Goal: Communication & Community: Answer question/provide support

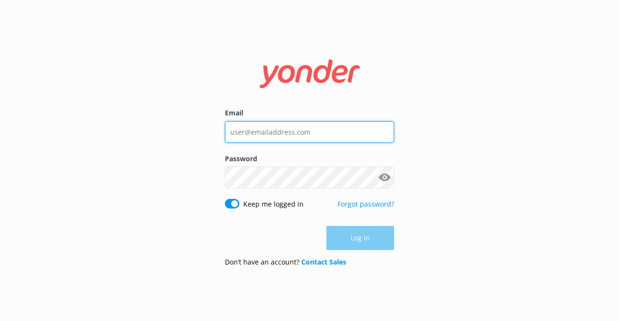
type input "[EMAIL_ADDRESS][DOMAIN_NAME]"
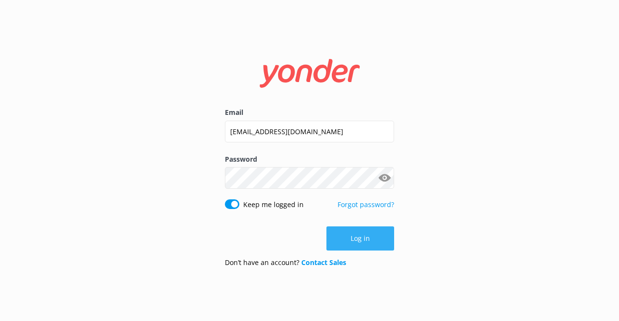
click at [363, 239] on div "Log in" at bounding box center [309, 239] width 169 height 24
click at [363, 239] on button "Log in" at bounding box center [360, 239] width 68 height 24
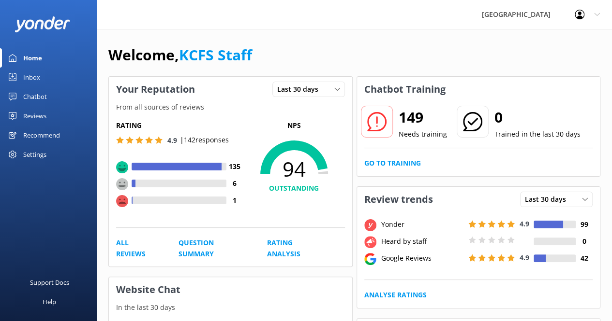
click at [35, 79] on div "Inbox" at bounding box center [31, 77] width 17 height 19
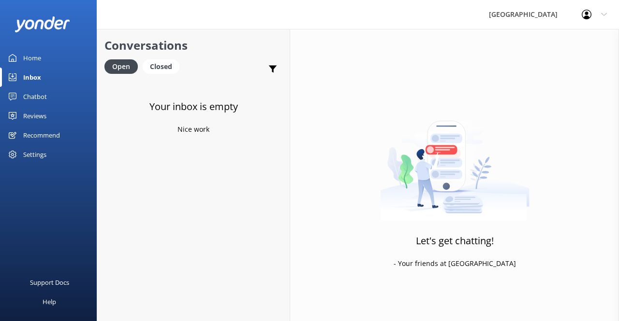
click at [39, 115] on div "Reviews" at bounding box center [34, 115] width 23 height 19
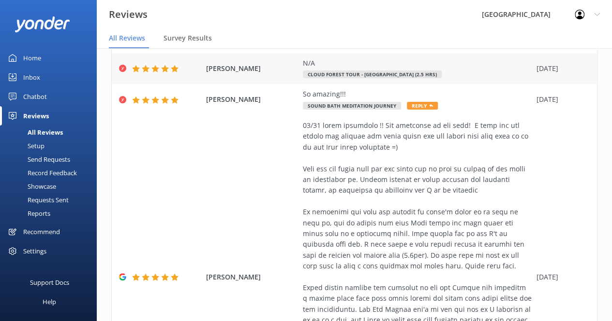
scroll to position [493, 0]
click at [421, 102] on span "Reply" at bounding box center [422, 106] width 31 height 8
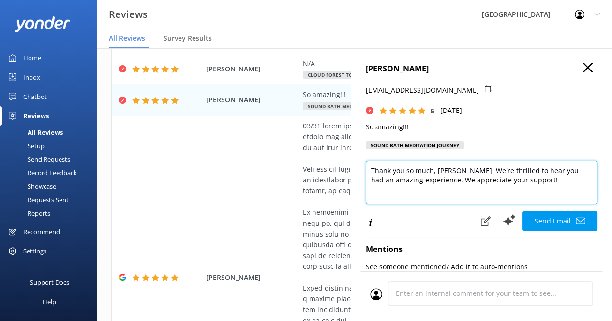
click at [438, 171] on textarea "Thank you so much, [PERSON_NAME]! We're thrilled to hear you had an amazing exp…" at bounding box center [481, 183] width 232 height 44
drag, startPoint x: 431, startPoint y: 171, endPoint x: 364, endPoint y: 172, distance: 67.2
click at [364, 172] on div "[PERSON_NAME] [EMAIL_ADDRESS][DOMAIN_NAME] 5 [DATE] So amazing!!! Sound Bath Me…" at bounding box center [480, 208] width 261 height 321
paste textarea "[PERSON_NAME] for taking the time to share your experience with Kona Cloud Sanc…"
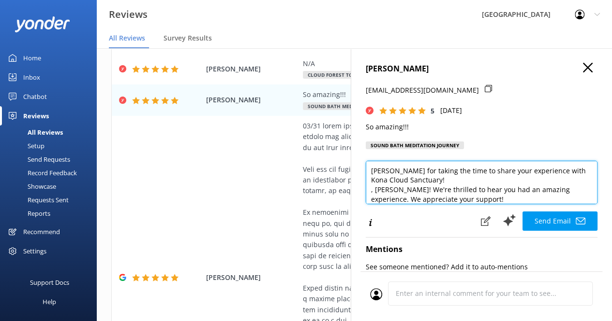
click at [434, 180] on textarea "[PERSON_NAME] for taking the time to share your experience with Kona Cloud Sanc…" at bounding box center [481, 183] width 232 height 44
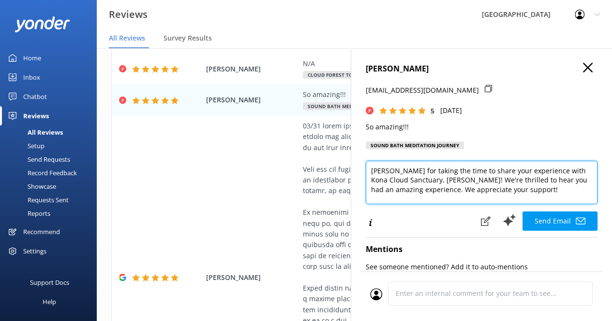
click at [517, 192] on textarea "[PERSON_NAME] for taking the time to share your experience with Kona Cloud Sanc…" at bounding box center [481, 183] width 232 height 44
paste textarea "If you like to continue to receive inspiration, we invite you to join our onlin…"
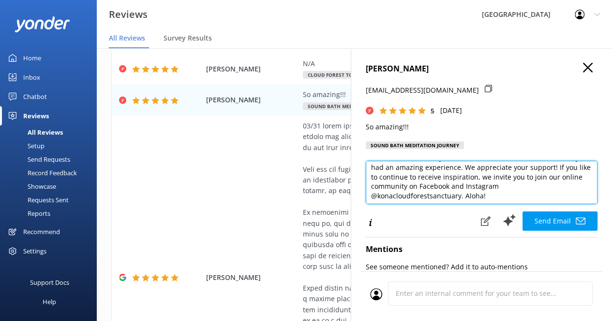
scroll to position [23, 0]
click at [462, 198] on textarea "[PERSON_NAME] for taking the time to share your experience with Kona Cloud Sanc…" at bounding box center [481, 183] width 232 height 44
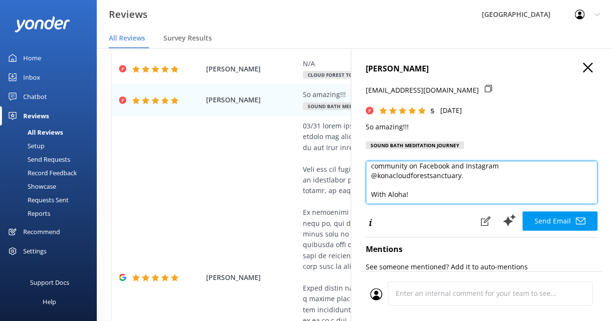
scroll to position [52, 0]
click at [392, 184] on textarea "[PERSON_NAME] for taking the time to share your experience with Kona Cloud Sanc…" at bounding box center [481, 183] width 232 height 44
click at [433, 193] on textarea "[PERSON_NAME] for taking the time to share your experience with Kona Cloud Sanc…" at bounding box center [481, 183] width 232 height 44
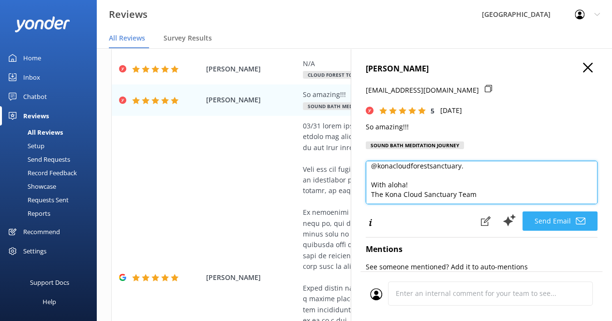
type textarea "[PERSON_NAME] for taking the time to share your experience with Kona Cloud Sanc…"
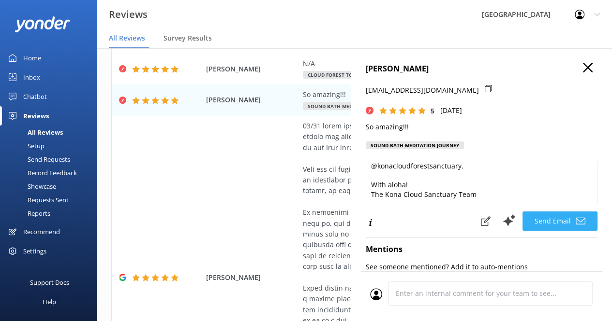
click at [547, 218] on button "Send Email" at bounding box center [559, 221] width 75 height 19
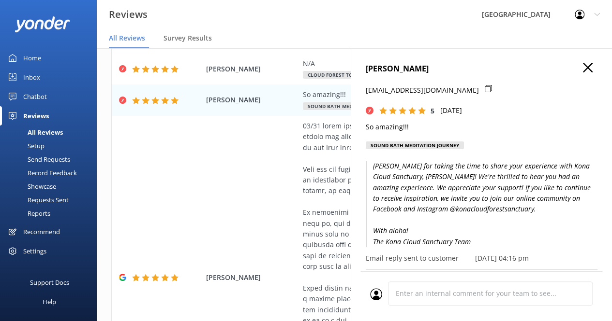
click at [583, 67] on use "button" at bounding box center [588, 68] width 10 height 10
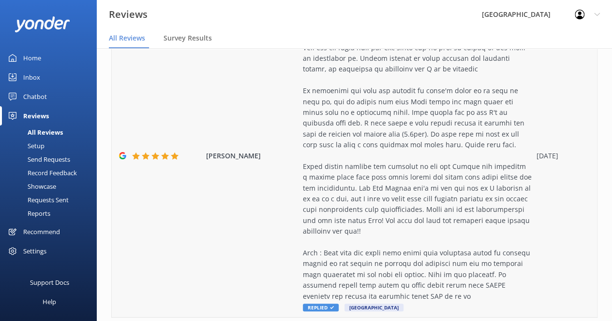
scroll to position [632, 0]
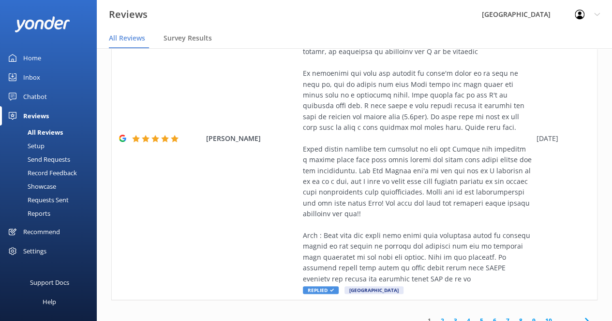
click at [436, 317] on link "2" at bounding box center [442, 321] width 13 height 9
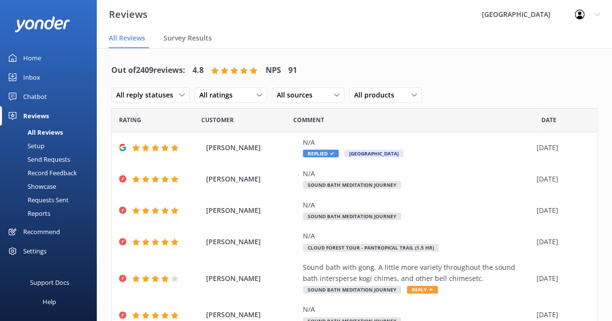
click at [420, 124] on div "Comment" at bounding box center [417, 120] width 248 height 24
click at [429, 292] on icon at bounding box center [431, 290] width 4 height 4
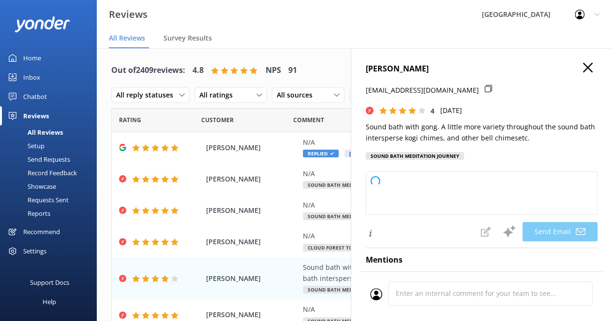
type textarea "Thank you so much for your feedback, [PERSON_NAME]! We appreciate your suggesti…"
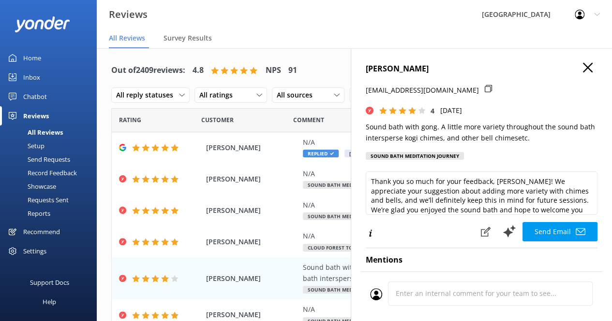
click at [437, 127] on p "Sound bath with gong. A little more variety throughout the sound bath intersper…" at bounding box center [481, 133] width 232 height 22
click at [234, 277] on span "[PERSON_NAME]" at bounding box center [252, 279] width 92 height 11
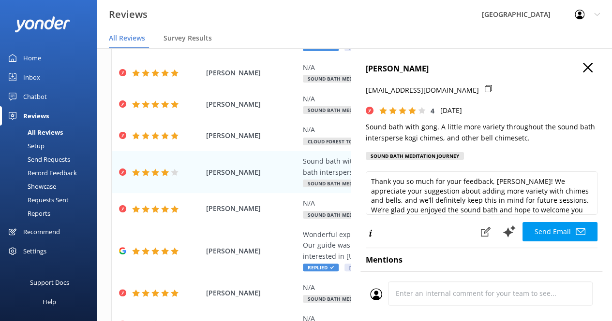
scroll to position [14, 0]
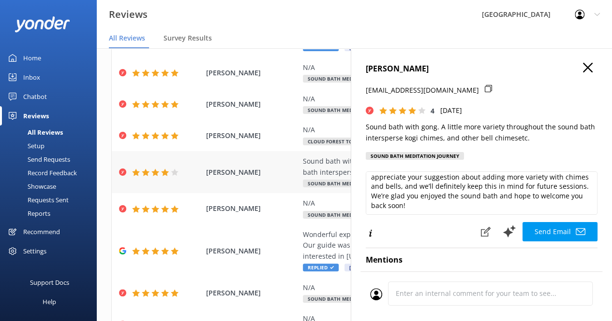
click at [264, 182] on div "[PERSON_NAME] Sound bath with gong. A little more variety throughout the sound …" at bounding box center [354, 172] width 485 height 42
click at [583, 71] on icon "button" at bounding box center [588, 68] width 10 height 10
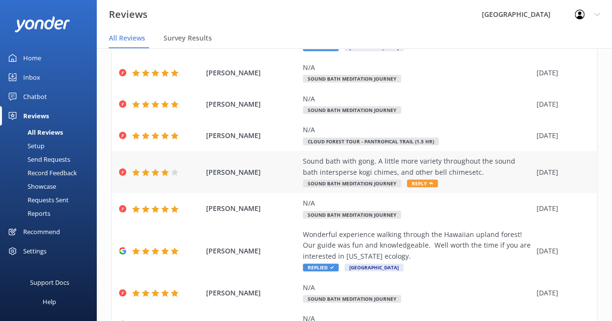
click at [445, 170] on div "Sound bath with gong. A little more variety throughout the sound bath intersper…" at bounding box center [417, 167] width 229 height 22
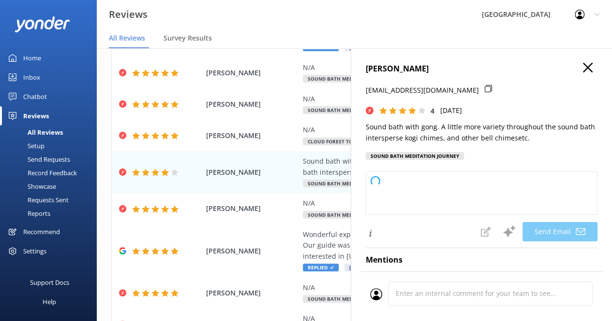
type textarea "Thank you so much for your feedback, [PERSON_NAME]! We appreciate your suggesti…"
